Goal: Transaction & Acquisition: Purchase product/service

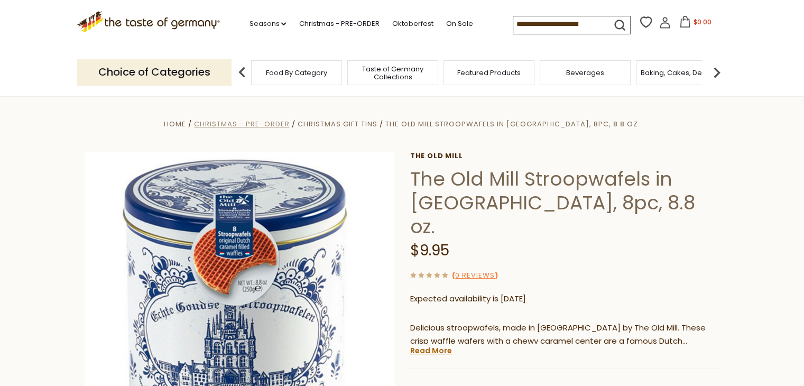
click at [289, 123] on span "Christmas - PRE-ORDER" at bounding box center [241, 124] width 95 height 10
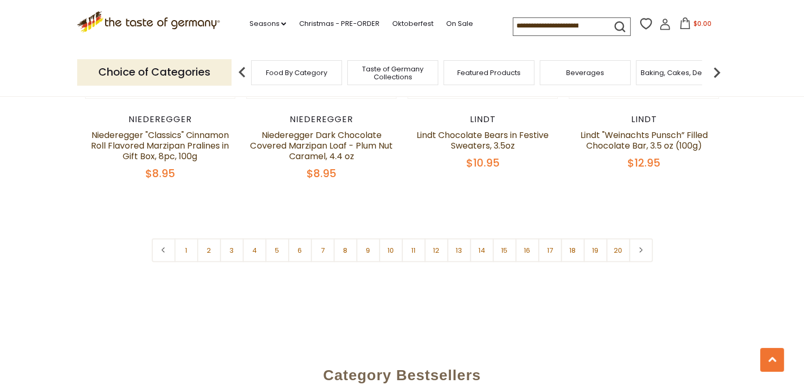
scroll to position [2590, 0]
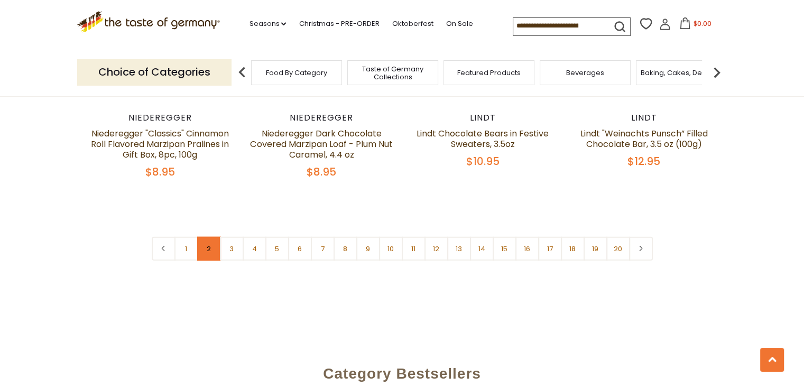
click at [201, 237] on link "2" at bounding box center [209, 249] width 24 height 24
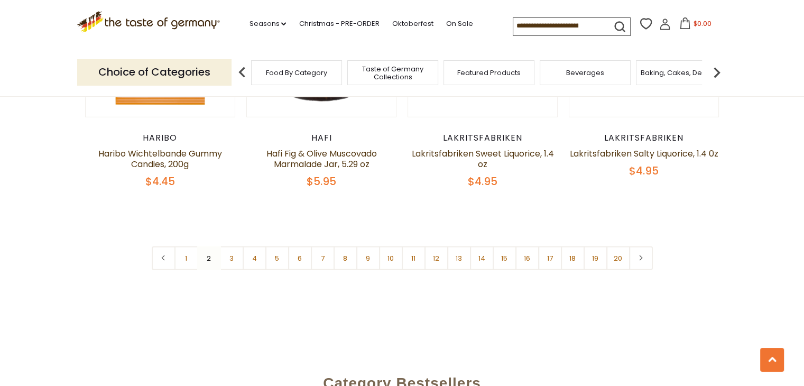
scroll to position [2586, 0]
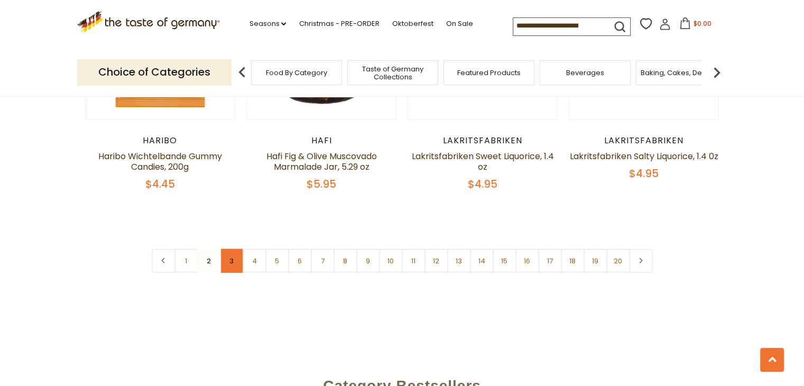
click at [230, 249] on link "3" at bounding box center [232, 261] width 24 height 24
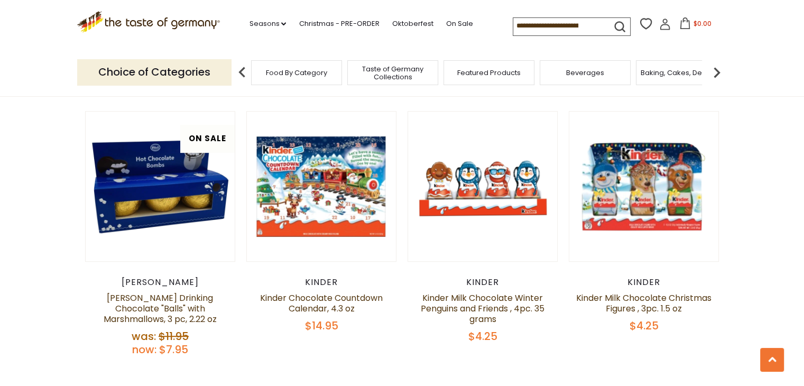
scroll to position [366, 0]
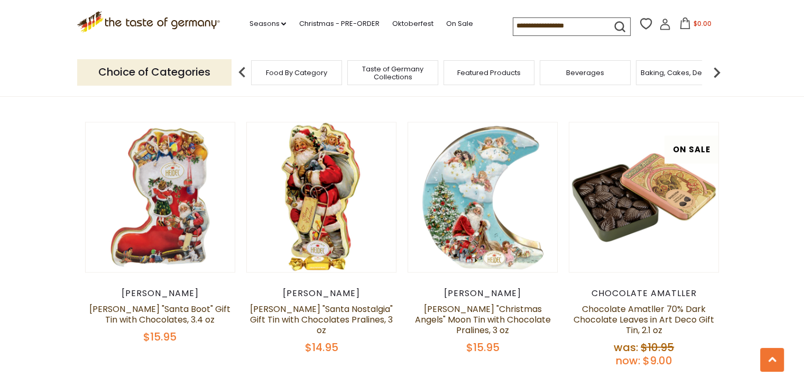
scroll to position [2537, 0]
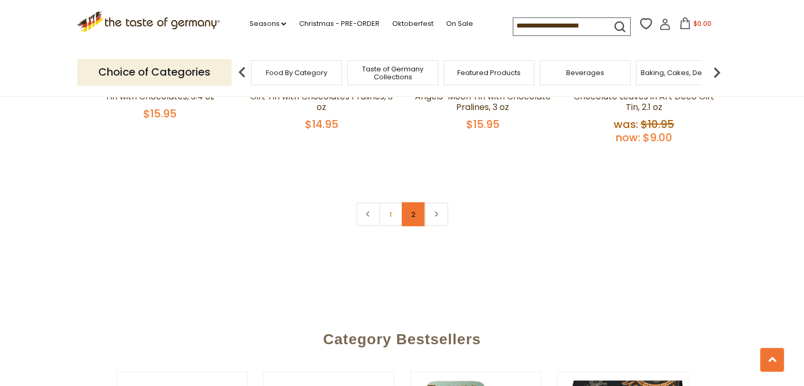
click at [418, 202] on link "2" at bounding box center [414, 214] width 24 height 24
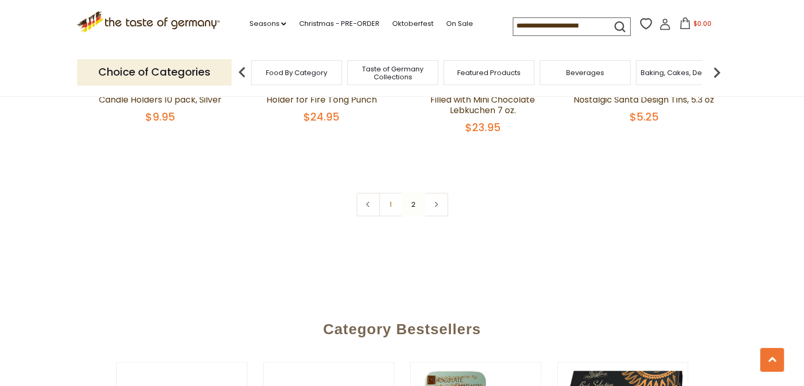
scroll to position [1486, 0]
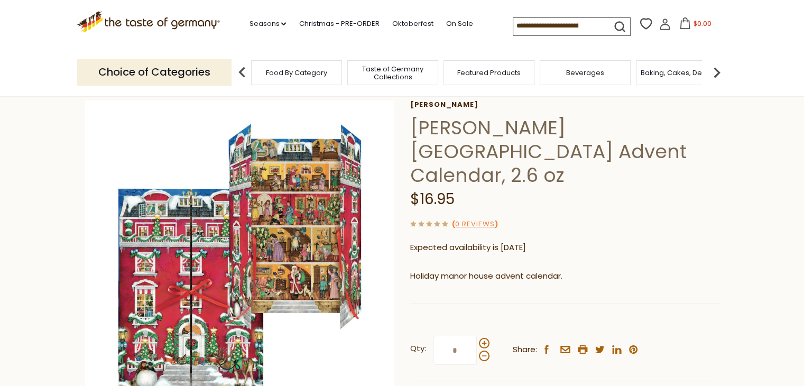
scroll to position [53, 0]
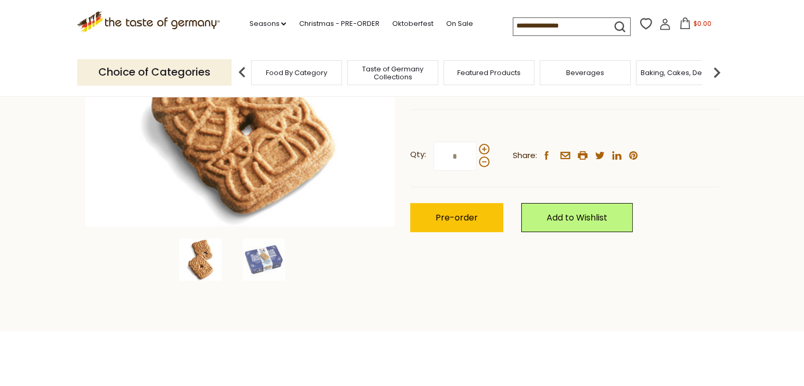
scroll to position [264, 0]
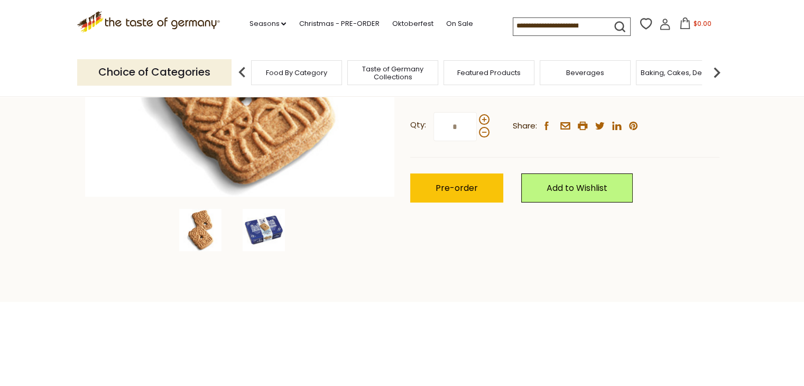
drag, startPoint x: 264, startPoint y: 229, endPoint x: 279, endPoint y: 226, distance: 15.7
click at [264, 229] on img at bounding box center [264, 230] width 42 height 42
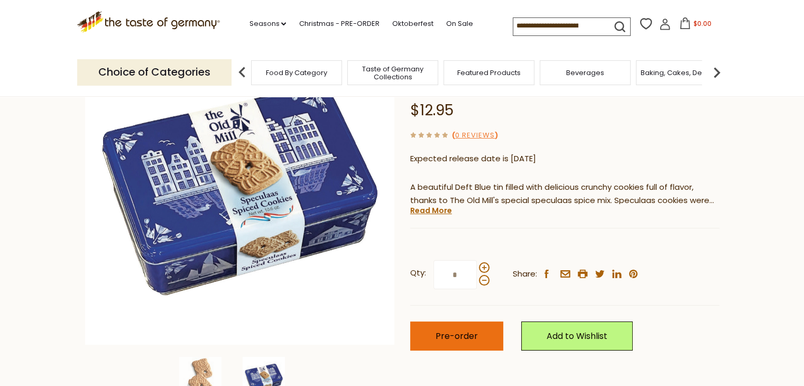
scroll to position [106, 0]
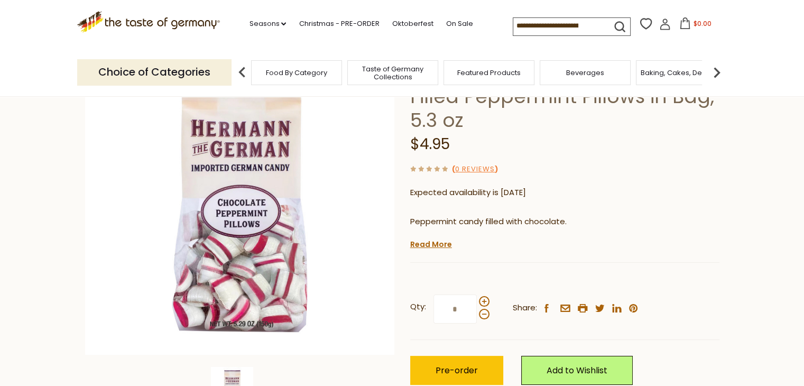
scroll to position [106, 0]
